Goal: Information Seeking & Learning: Learn about a topic

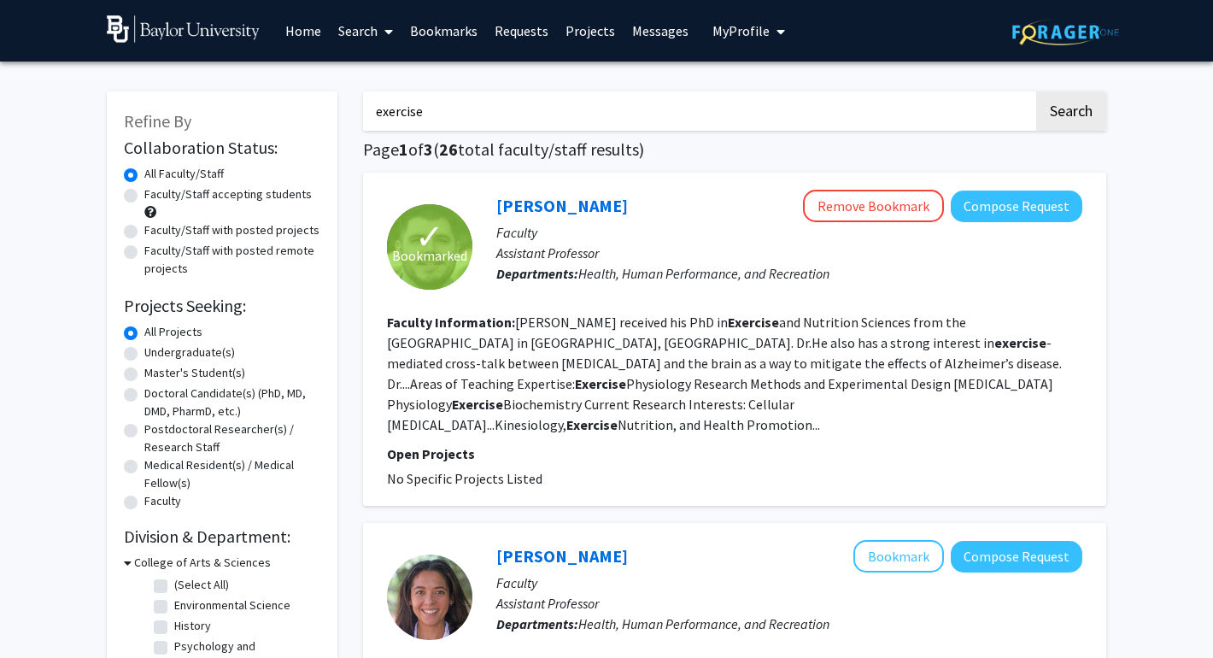
click at [572, 193] on div "[PERSON_NAME] Remove Bookmark Compose Request" at bounding box center [789, 206] width 586 height 32
click at [576, 211] on link "[PERSON_NAME]" at bounding box center [562, 205] width 132 height 21
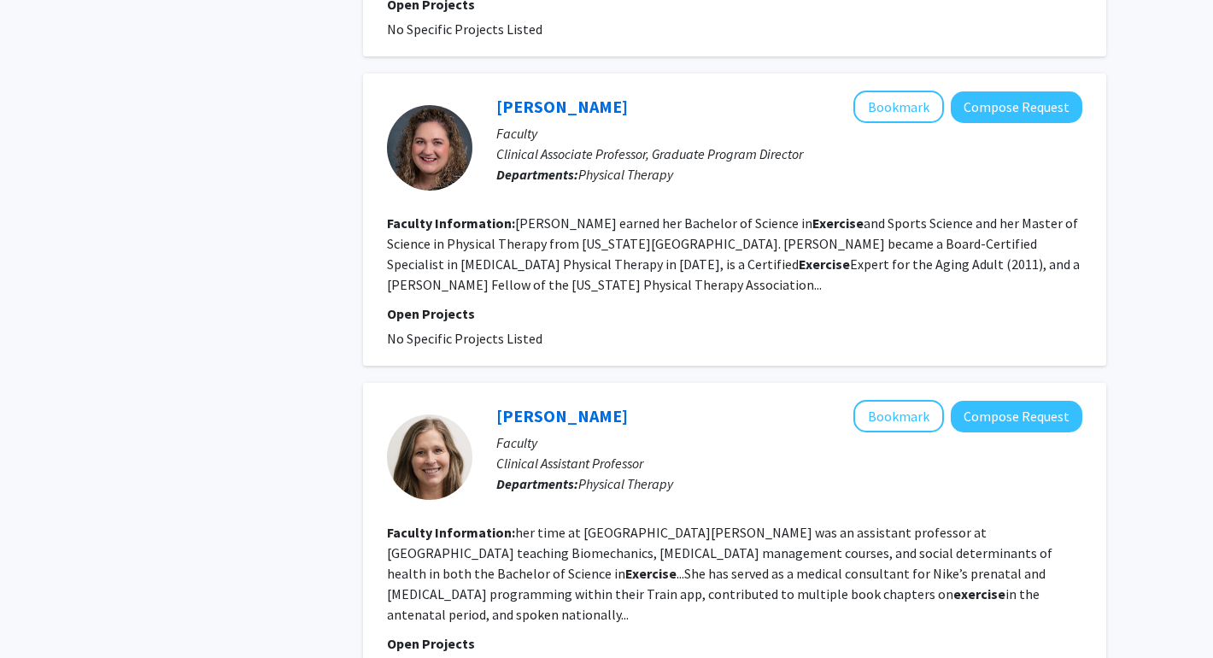
scroll to position [2802, 0]
